Goal: Navigation & Orientation: Find specific page/section

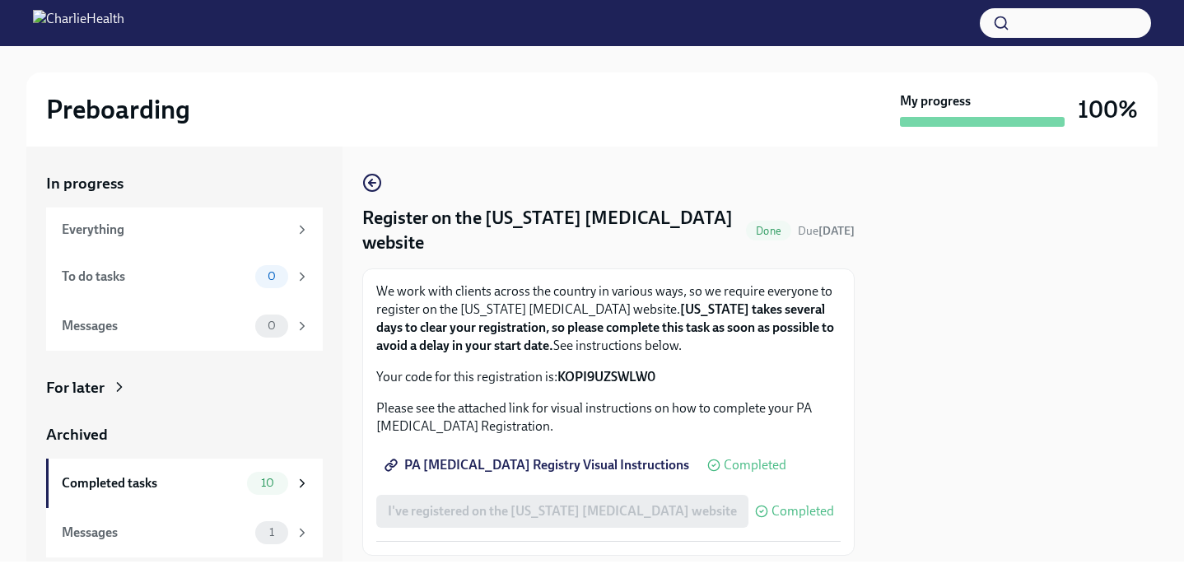
scroll to position [47, 0]
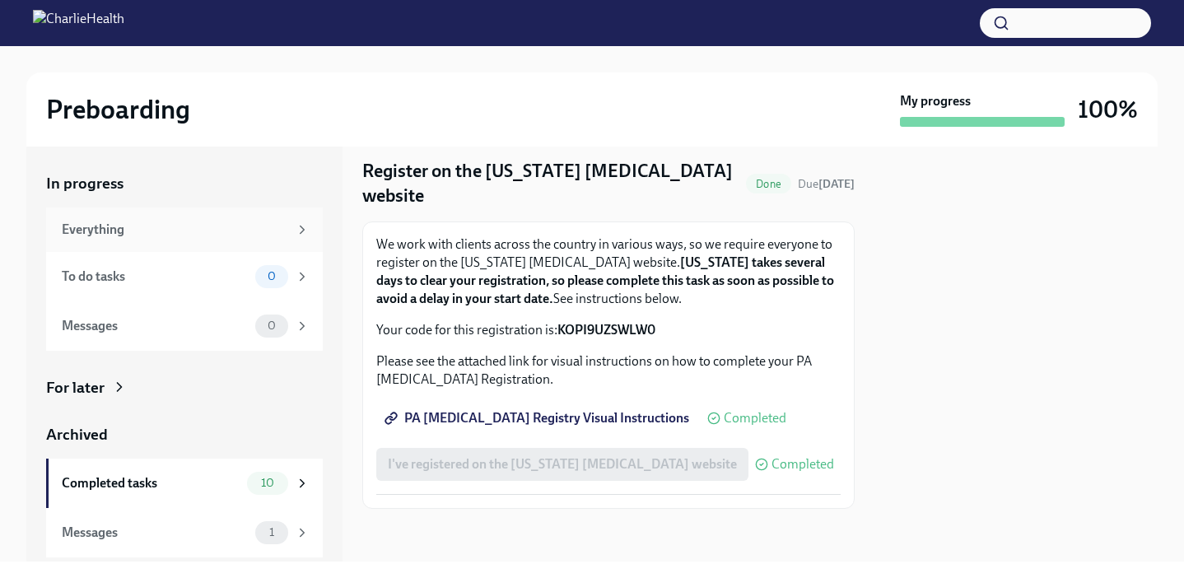
click at [198, 233] on div "Everything" at bounding box center [175, 230] width 226 height 18
